Goal: Task Accomplishment & Management: Complete application form

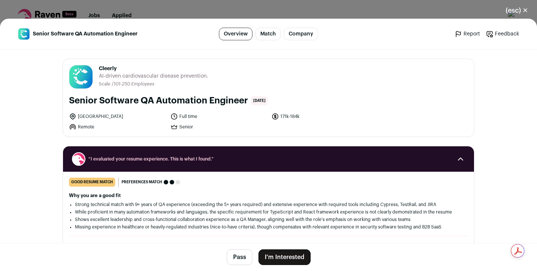
click at [516, 10] on button "(esc) ✕" at bounding box center [517, 10] width 40 height 16
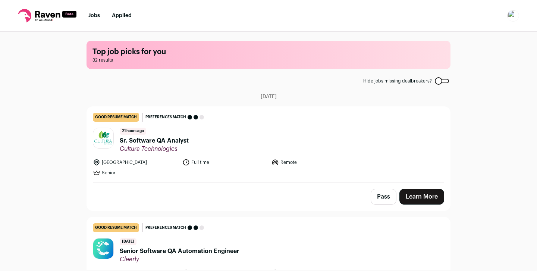
click at [94, 16] on link "Jobs" at bounding box center [94, 15] width 12 height 5
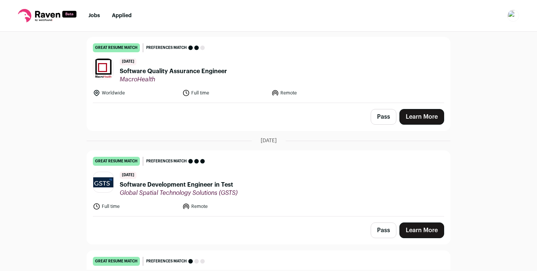
scroll to position [418, 0]
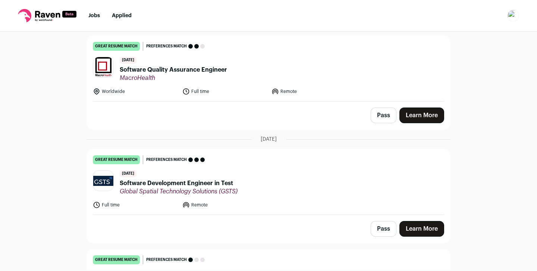
click at [203, 69] on span "Software Quality Assurance Engineer" at bounding box center [173, 69] width 107 height 9
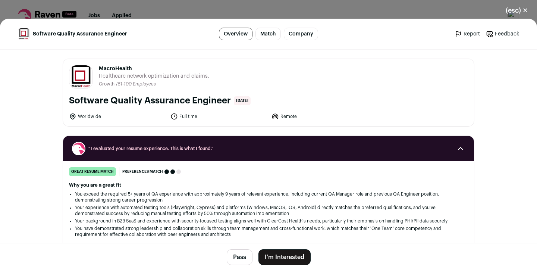
click at [283, 257] on button "I'm Interested" at bounding box center [284, 257] width 52 height 16
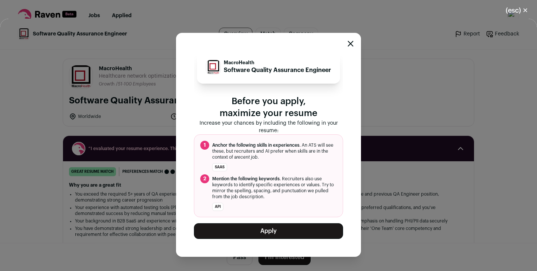
click at [277, 231] on button "Apply" at bounding box center [268, 231] width 149 height 16
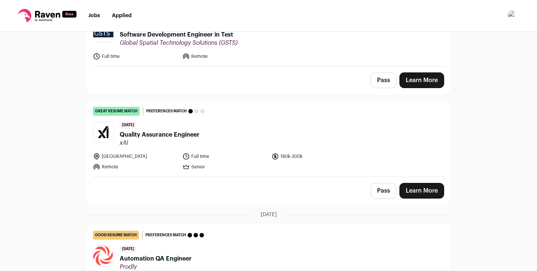
scroll to position [456, 0]
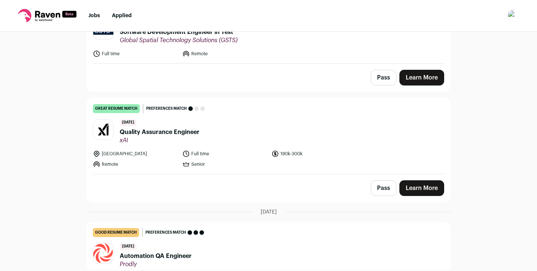
click at [426, 189] on link "Learn More" at bounding box center [421, 188] width 45 height 16
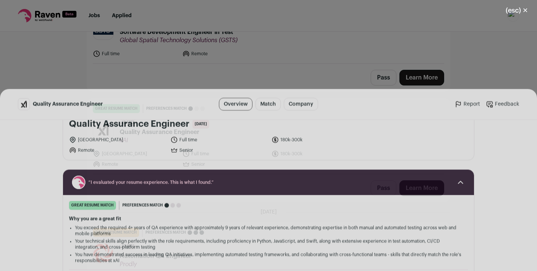
scroll to position [84, 0]
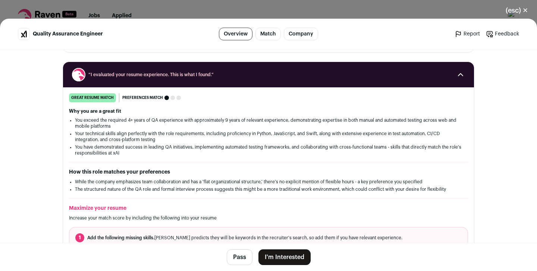
click at [282, 254] on button "I'm Interested" at bounding box center [284, 257] width 52 height 16
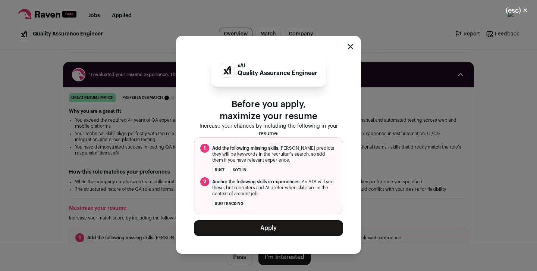
click at [290, 234] on button "Apply" at bounding box center [268, 228] width 149 height 16
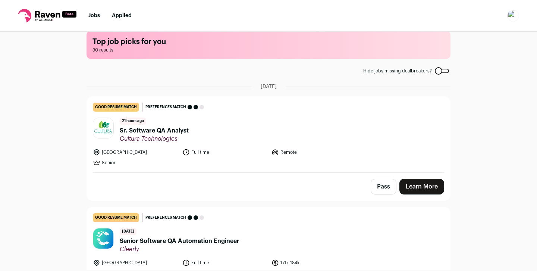
scroll to position [0, 0]
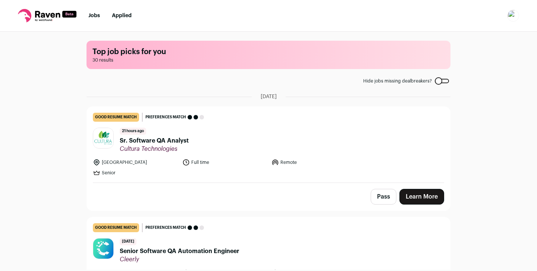
click at [220, 127] on link "good resume match You meet the must-have requirements but are missing some nice…" at bounding box center [268, 145] width 363 height 76
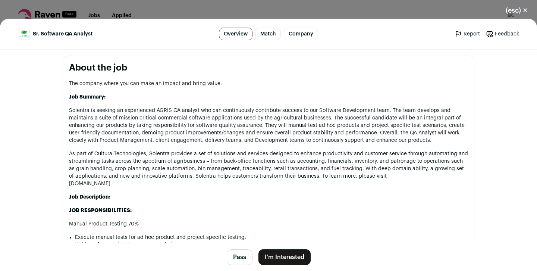
scroll to position [337, 0]
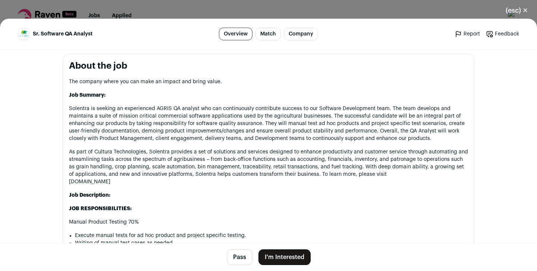
click at [291, 254] on button "I'm Interested" at bounding box center [284, 257] width 52 height 16
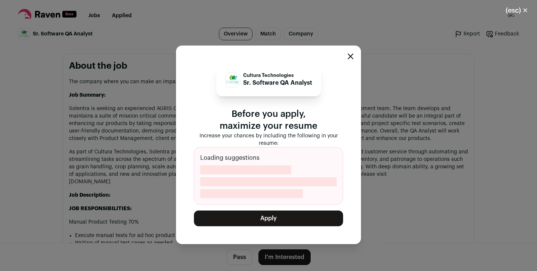
click at [260, 217] on button "Apply" at bounding box center [268, 218] width 149 height 16
